Goal: Task Accomplishment & Management: Complete application form

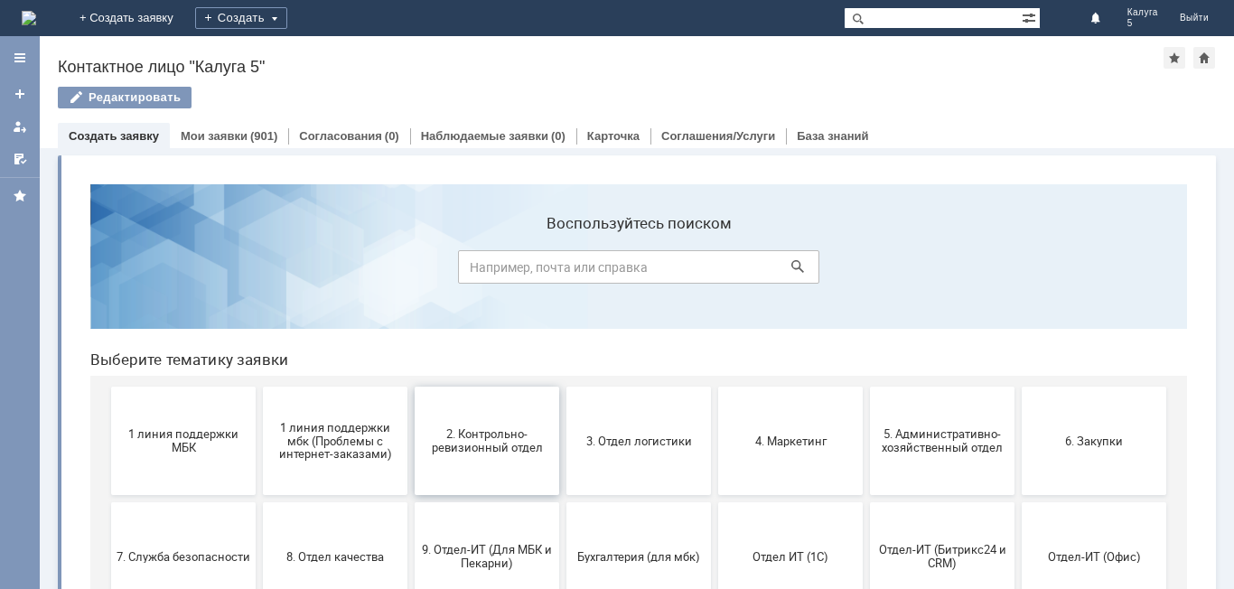
click at [483, 463] on button "2. Контрольно-ревизионный отдел" at bounding box center [487, 441] width 145 height 108
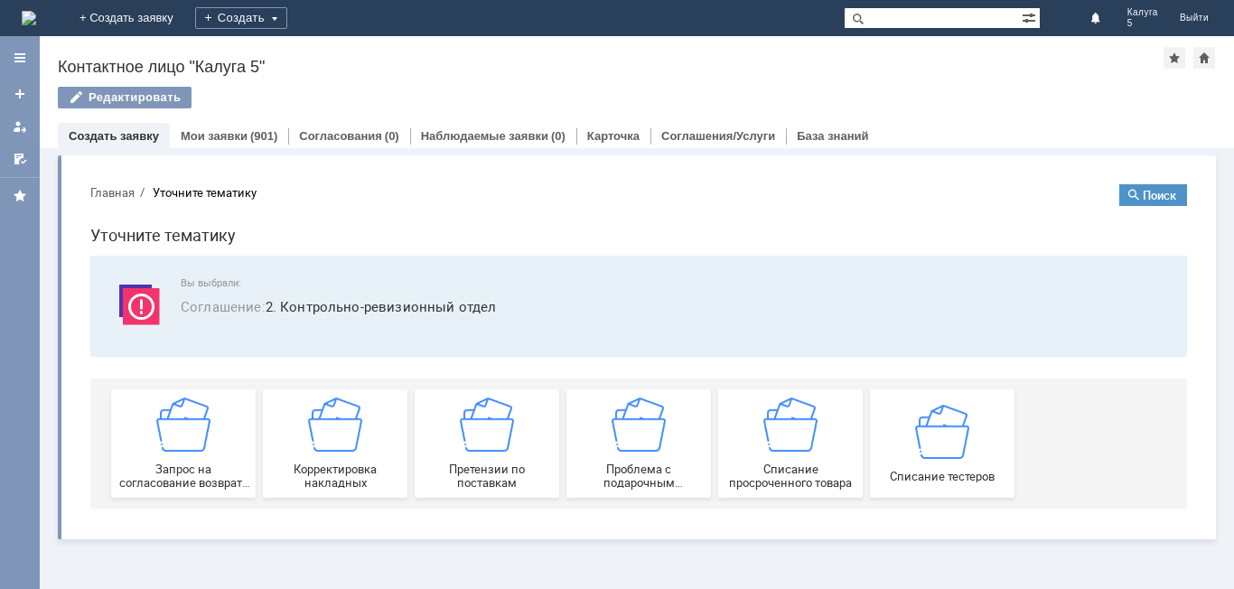
click at [967, 441] on div "Списание тестеров" at bounding box center [942, 443] width 134 height 79
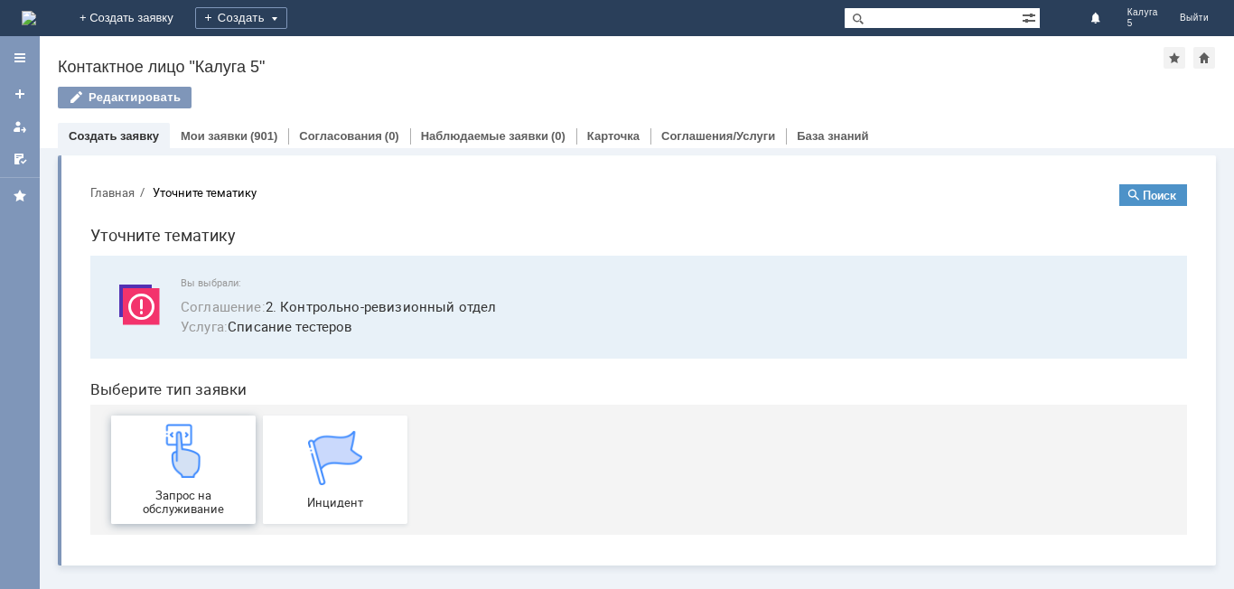
click at [184, 464] on img at bounding box center [183, 451] width 54 height 54
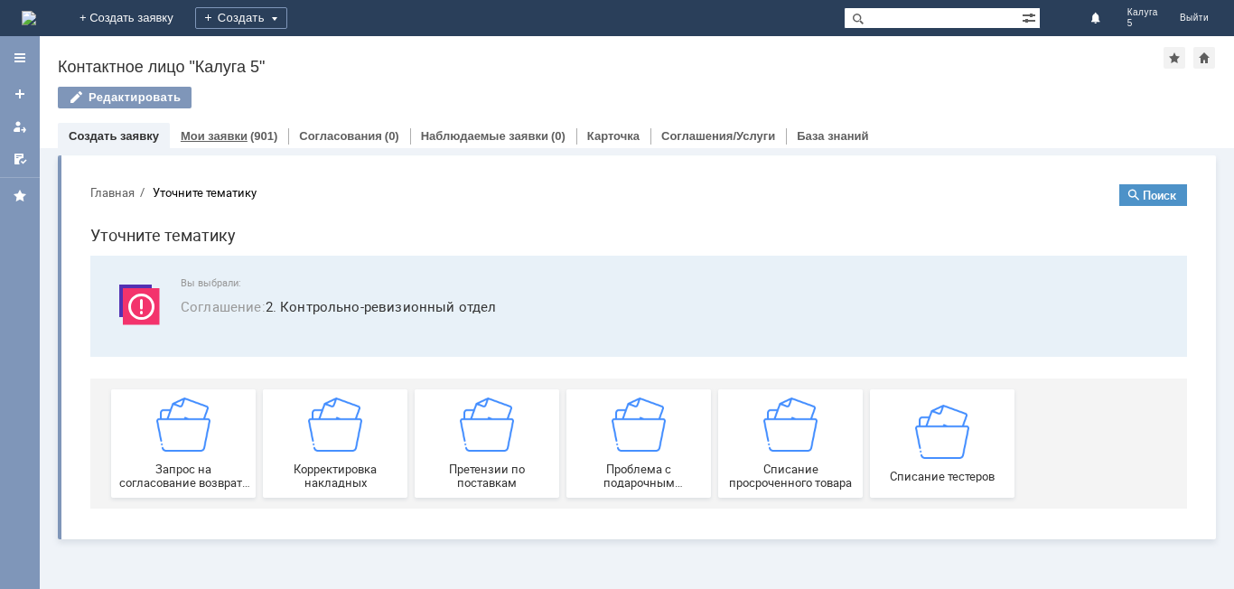
click at [195, 132] on link "Мои заявки" at bounding box center [214, 136] width 67 height 14
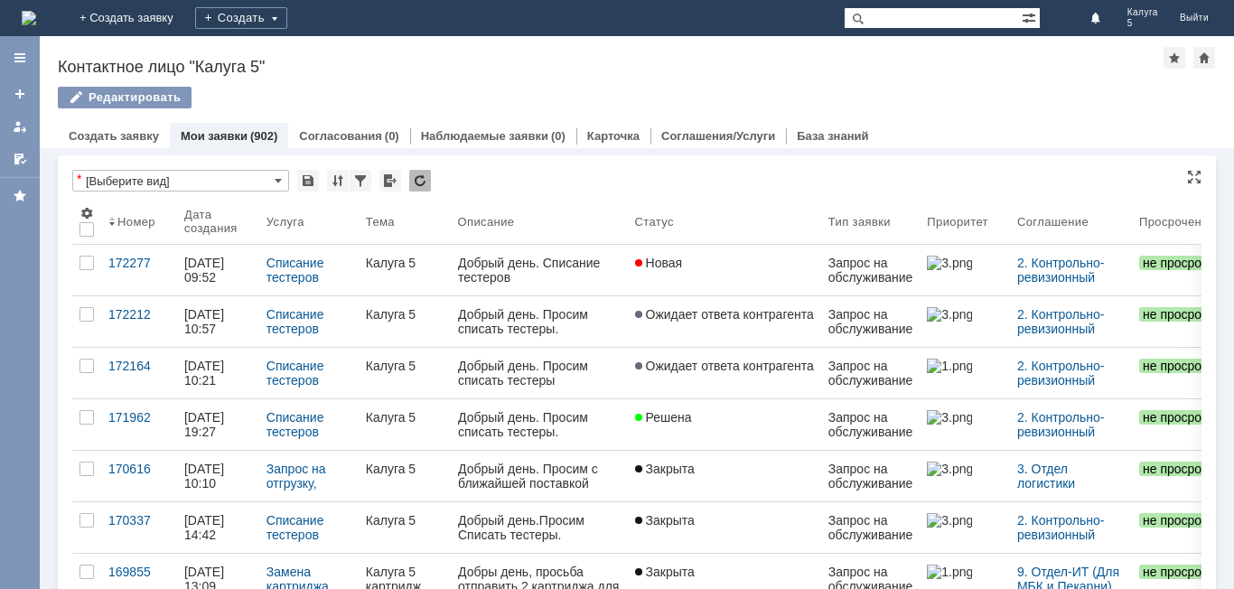
click at [480, 187] on div "* [Выберите вид]" at bounding box center [636, 181] width 1129 height 23
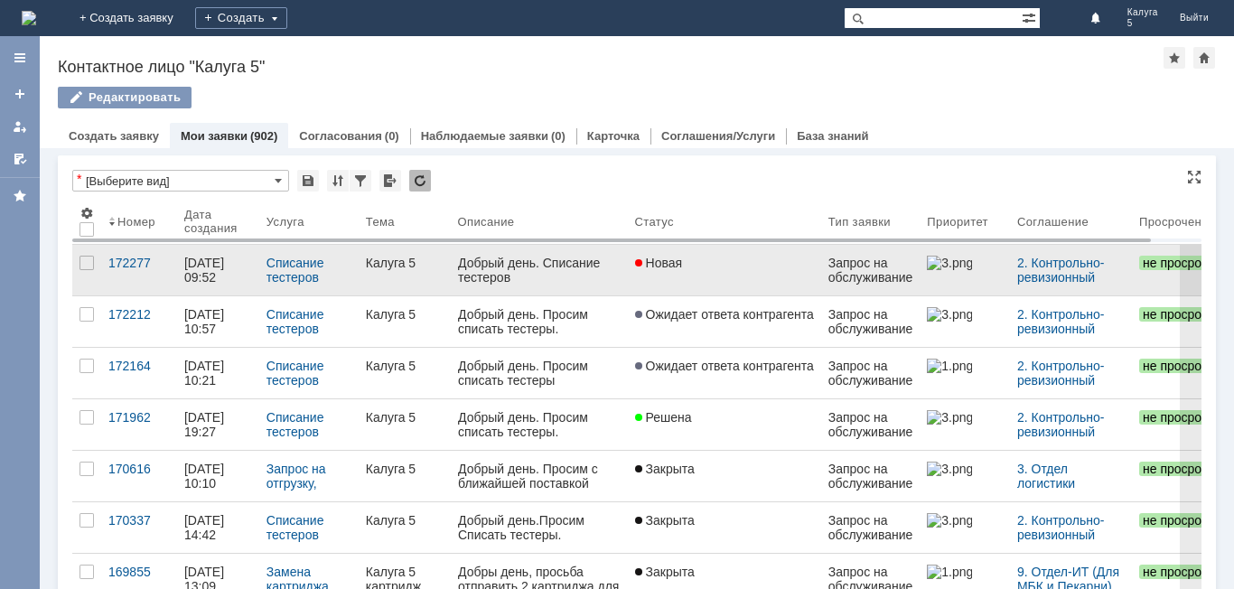
click at [342, 268] on div "Списание тестеров" at bounding box center [308, 270] width 85 height 29
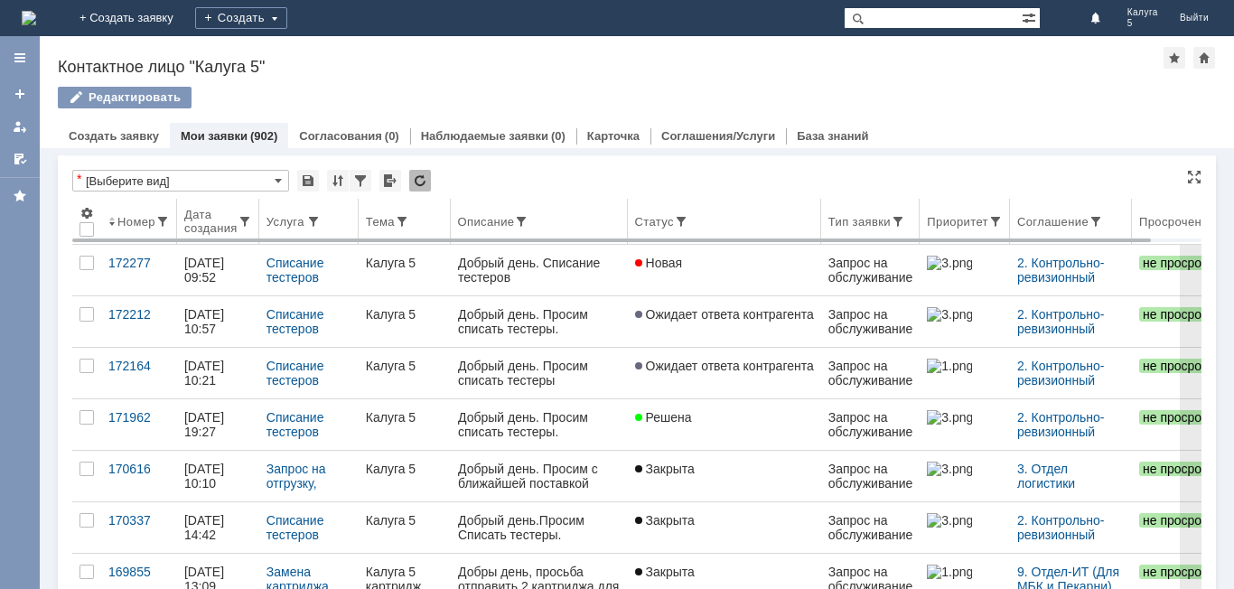
click at [442, 210] on th "Тема" at bounding box center [405, 222] width 92 height 46
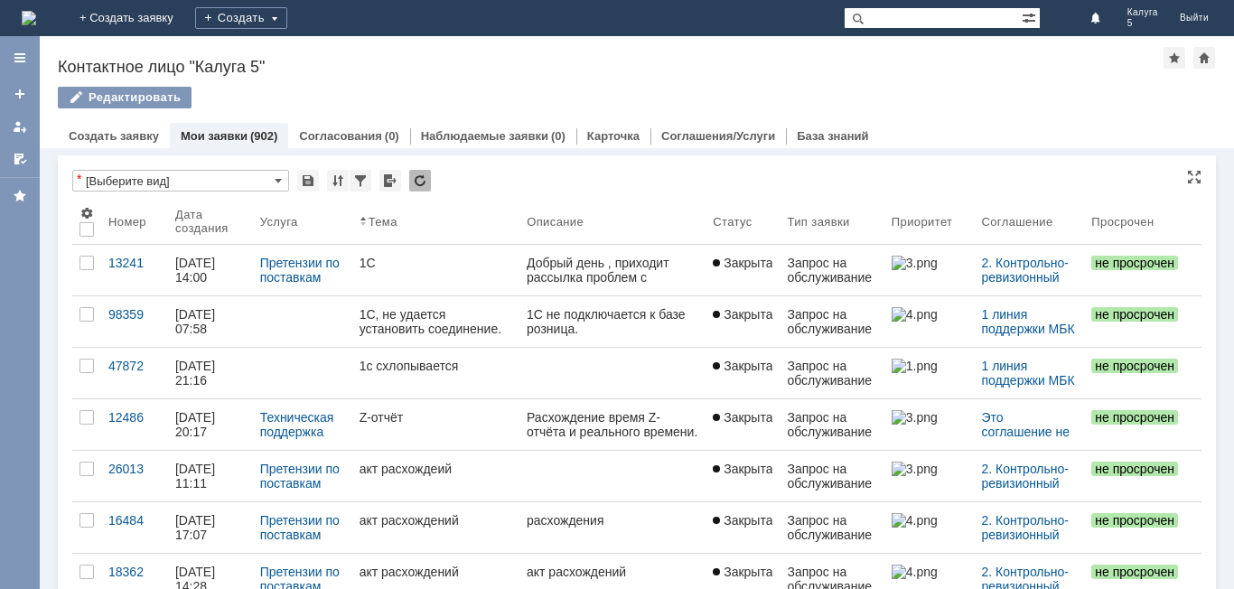
click at [233, 135] on link "Мои заявки" at bounding box center [214, 136] width 67 height 14
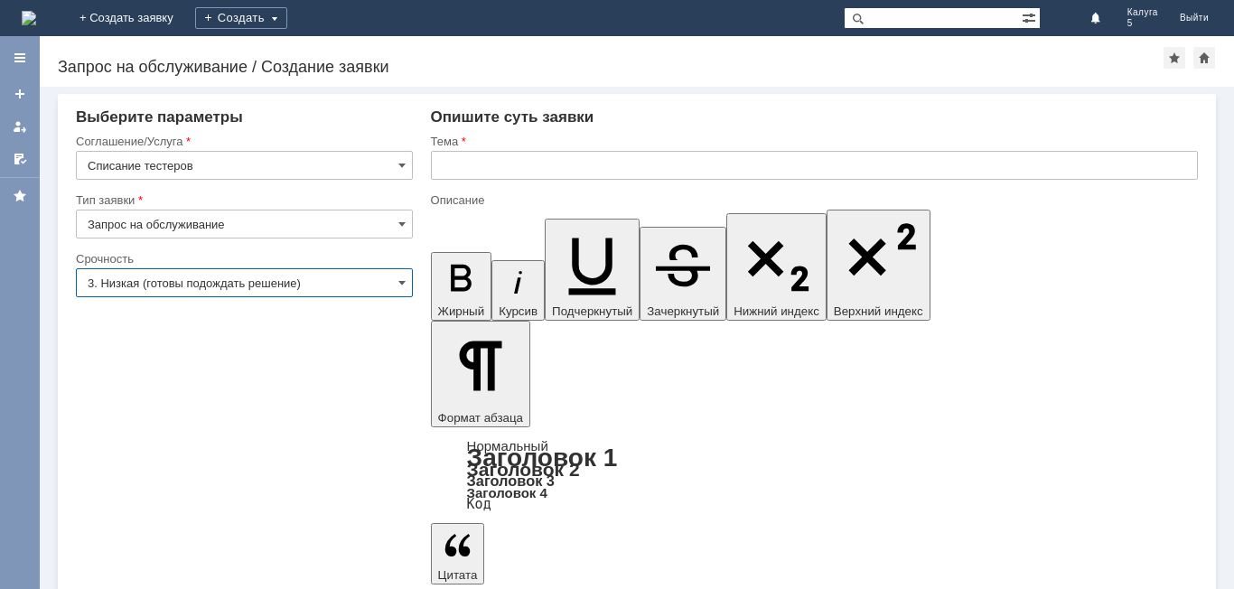
click at [228, 284] on input "3. Низкая (готовы подождать решение)" at bounding box center [244, 282] width 337 height 29
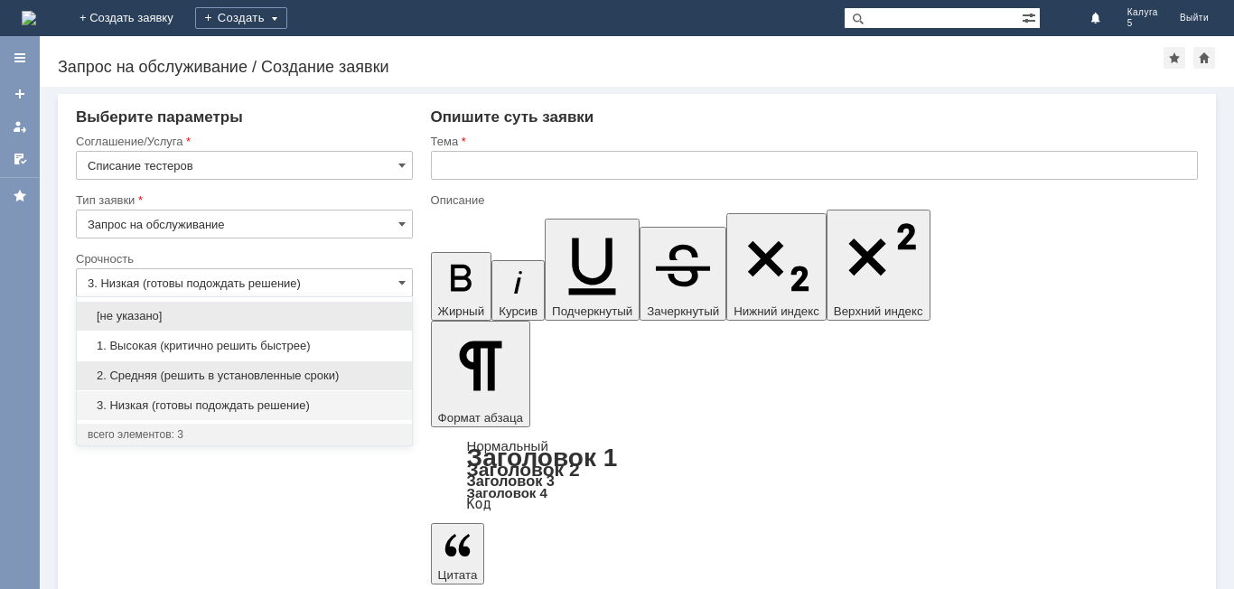
click at [197, 375] on span "2. Средняя (решить в установленные сроки)" at bounding box center [244, 375] width 313 height 14
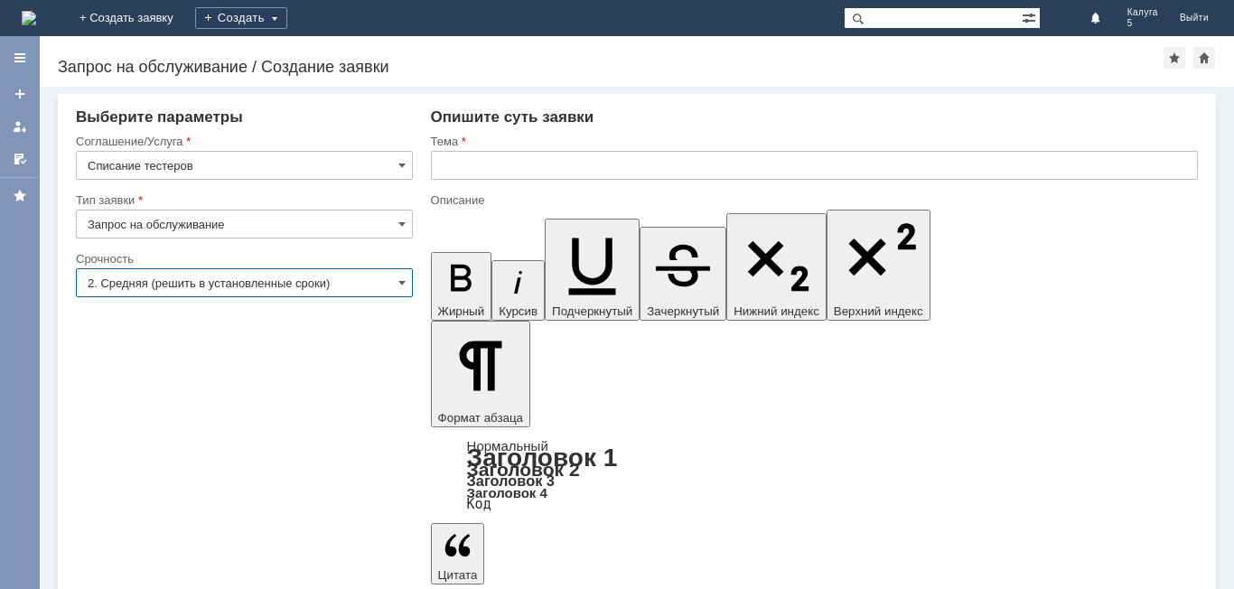
type input "2. Средняя (решить в установленные сроки)"
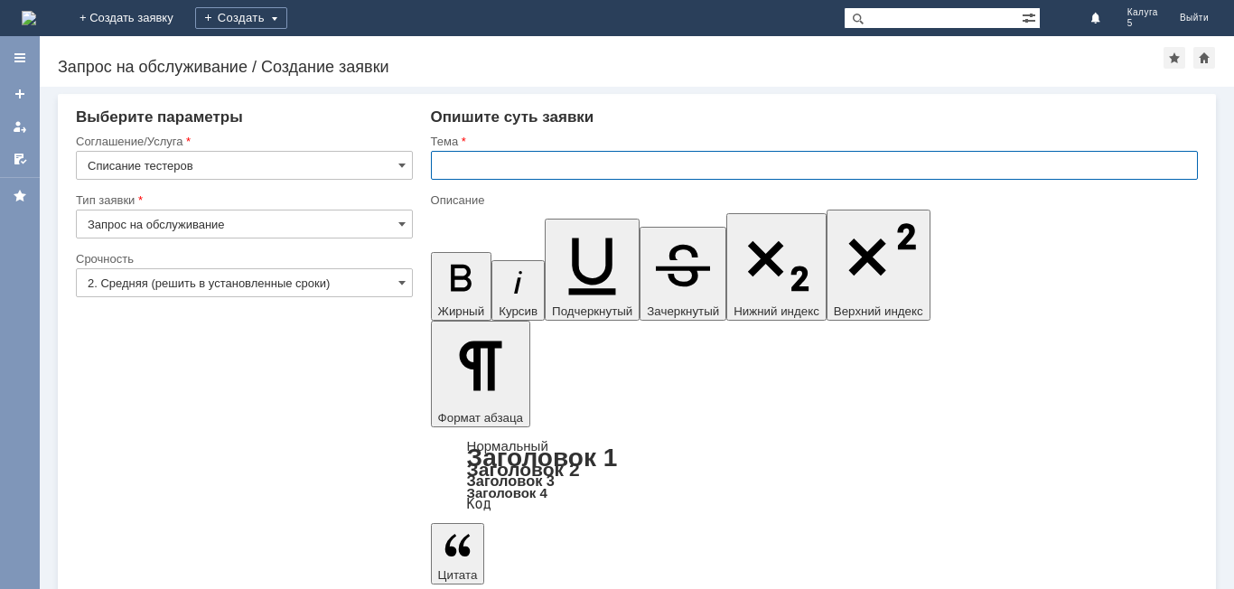
click at [448, 176] on input "text" at bounding box center [814, 165] width 767 height 29
type input "Калуга 5"
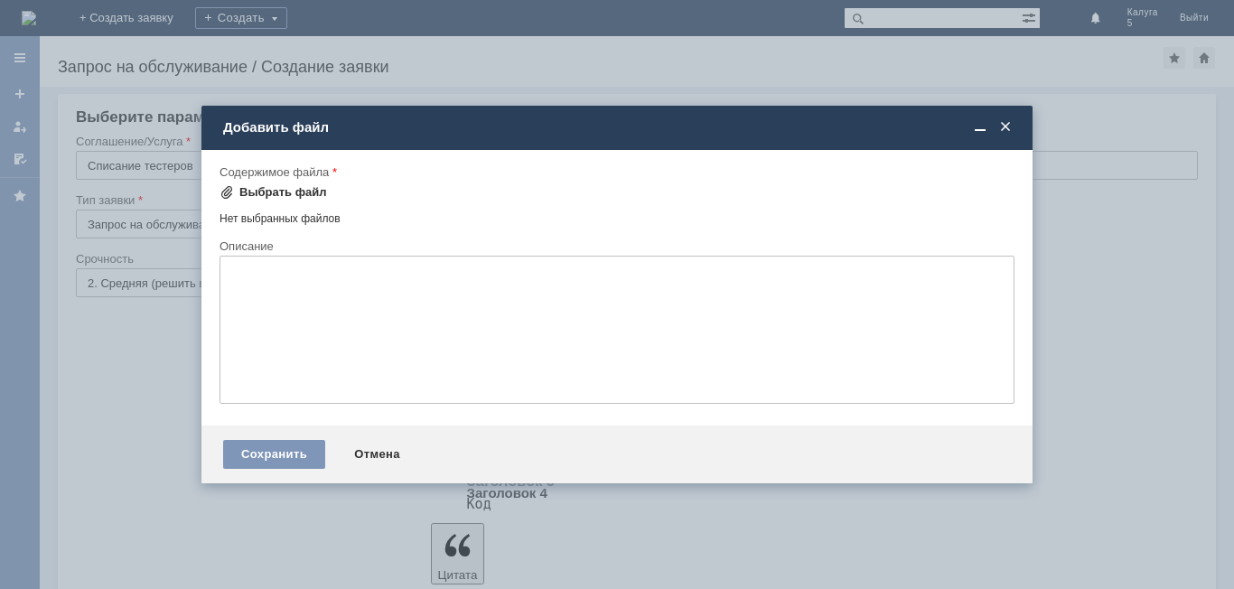
click at [265, 193] on div "Выбрать файл" at bounding box center [283, 192] width 88 height 14
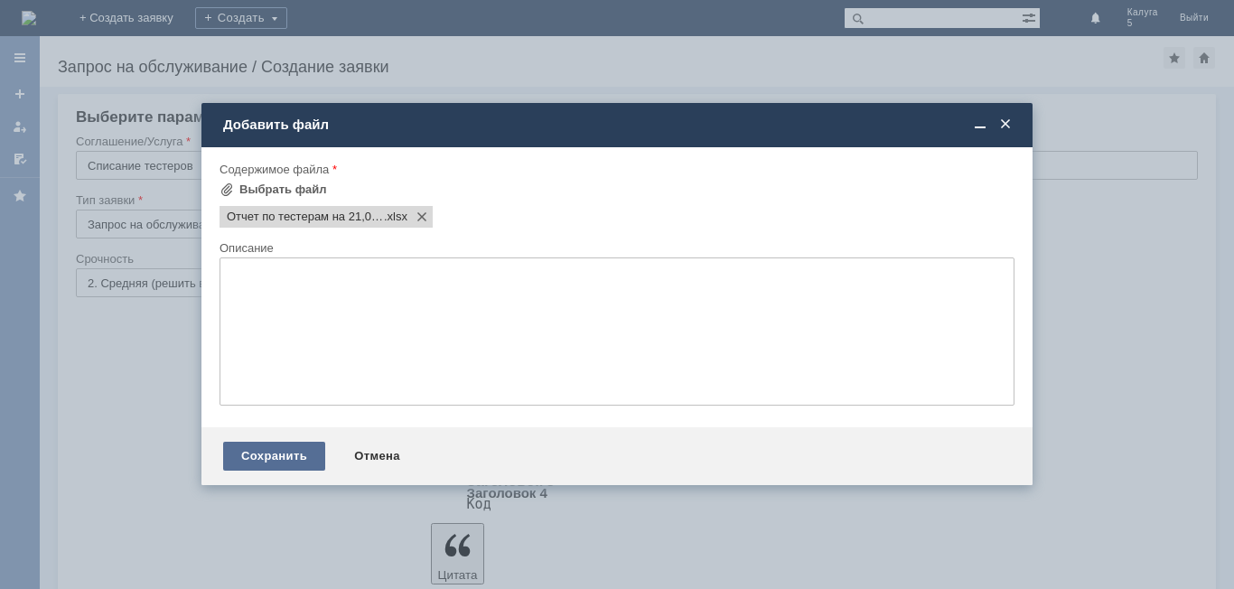
click at [258, 451] on div "Сохранить" at bounding box center [274, 456] width 102 height 29
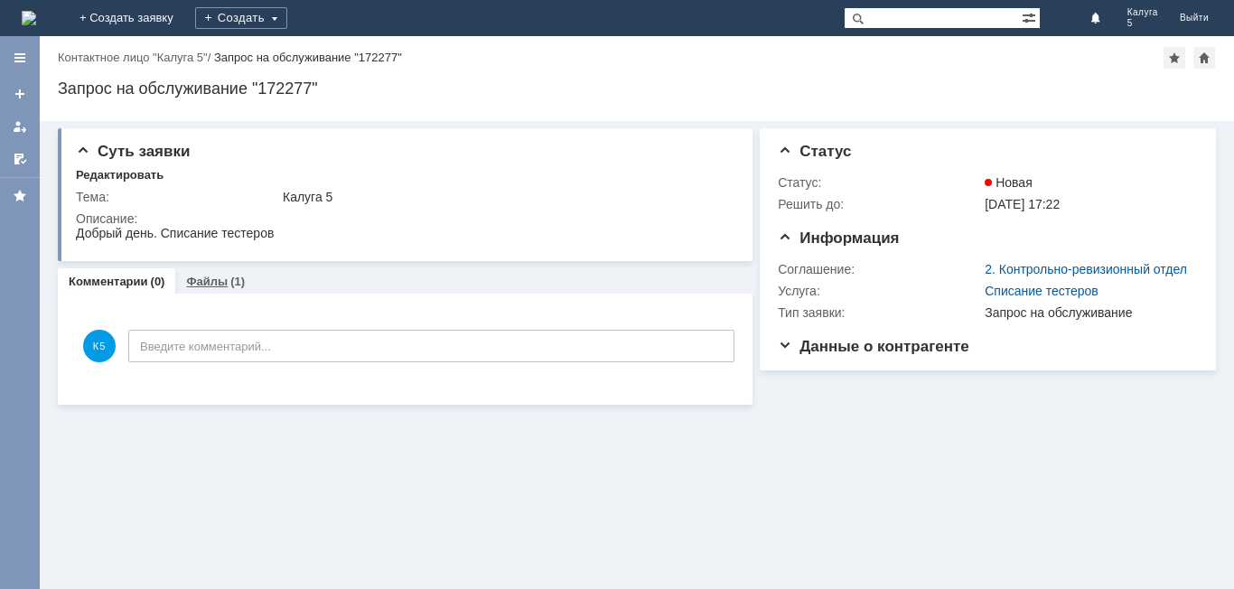
click at [201, 284] on link "Файлы" at bounding box center [207, 282] width 42 height 14
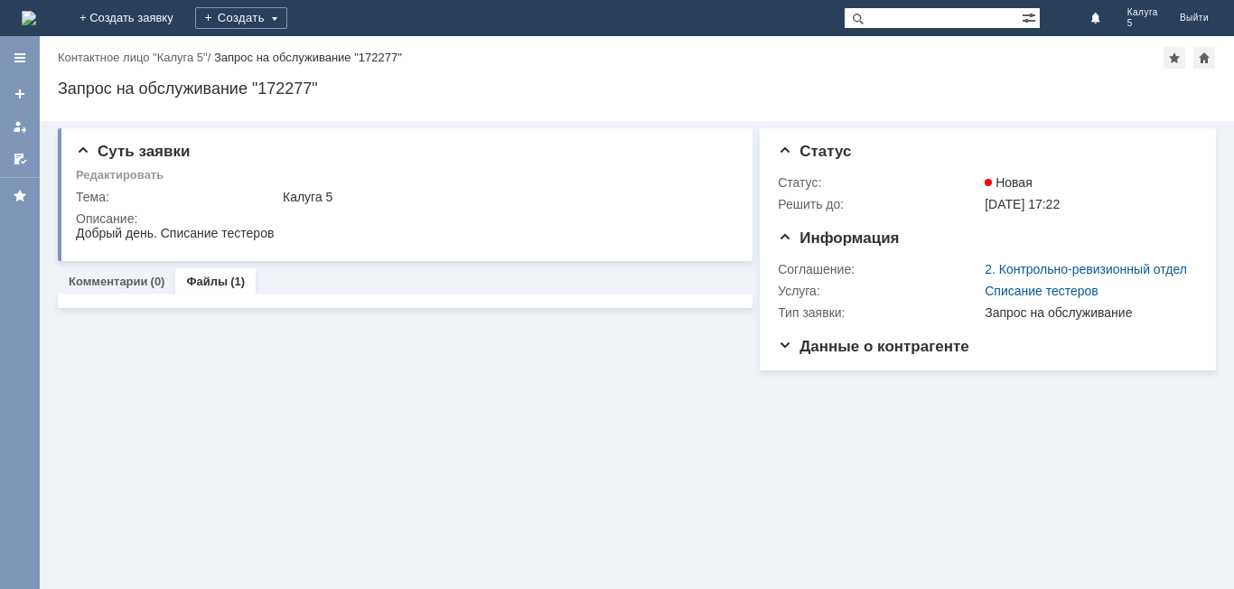
click at [201, 284] on link "Файлы" at bounding box center [207, 282] width 42 height 14
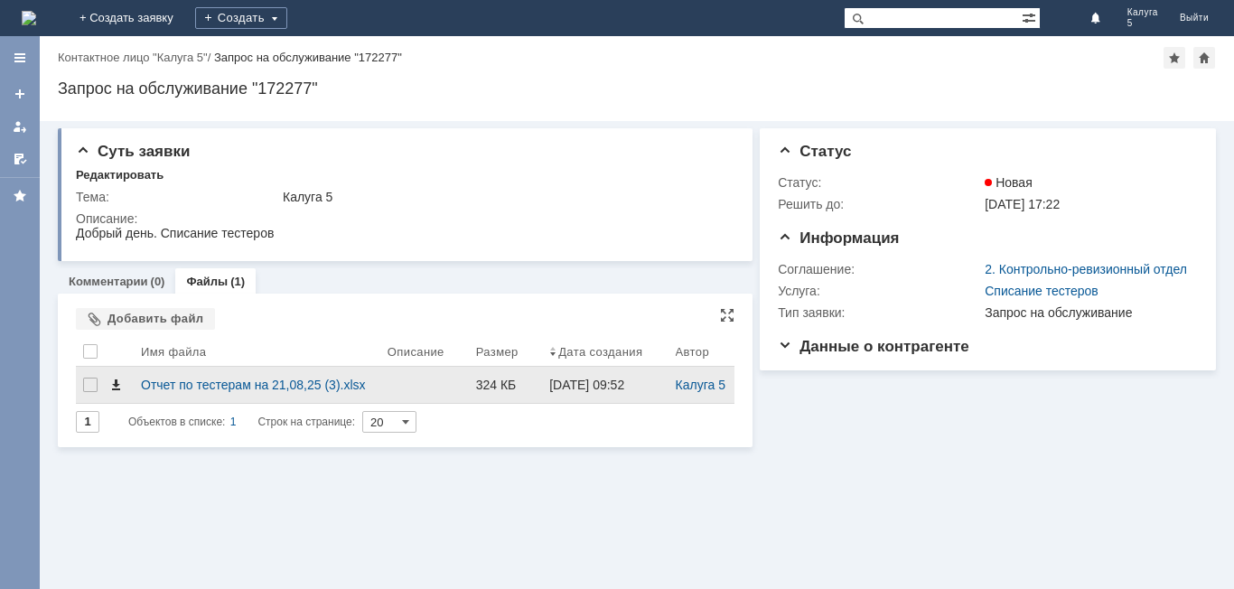
click at [118, 381] on span at bounding box center [115, 385] width 14 height 14
